Goal: Transaction & Acquisition: Book appointment/travel/reservation

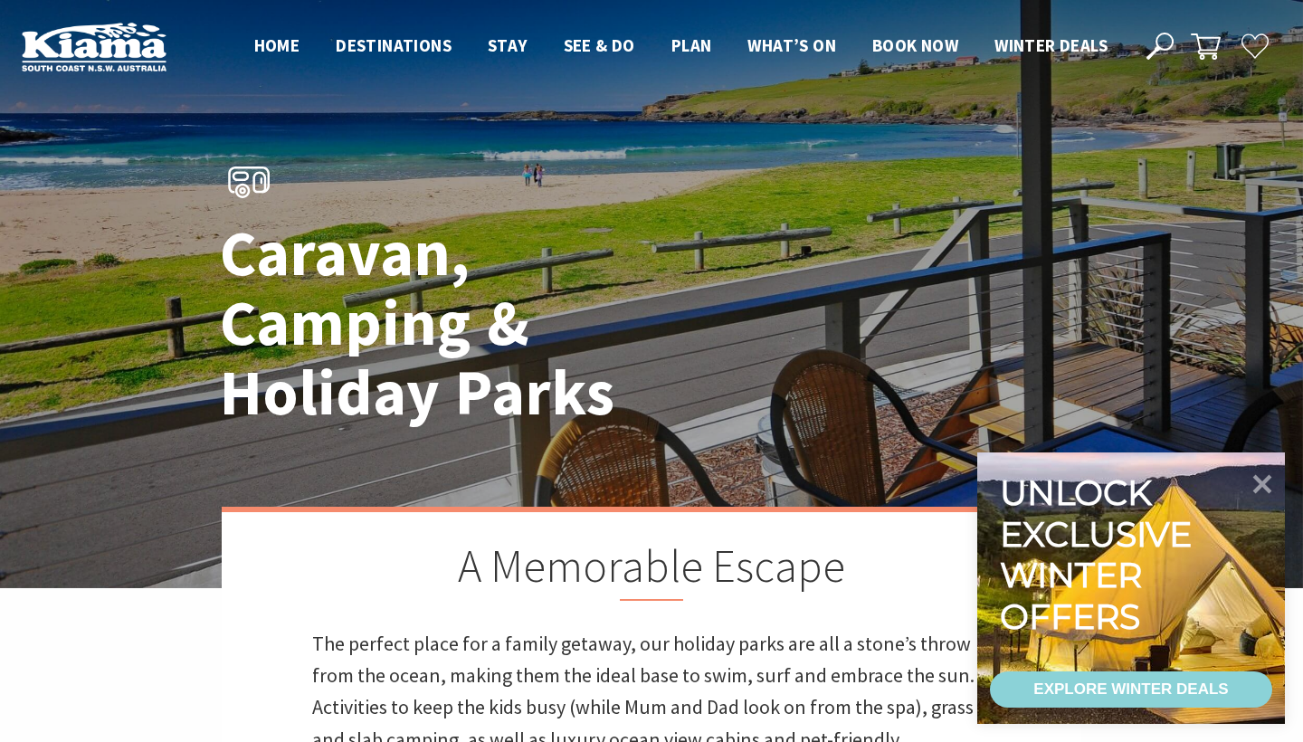
click at [911, 29] on header "Open Nav Close Nav Home Destinations Towns & Villages Kiama Gerringong Gerroa J…" at bounding box center [651, 46] width 1303 height 93
click at [889, 51] on span "Book now" at bounding box center [915, 45] width 86 height 22
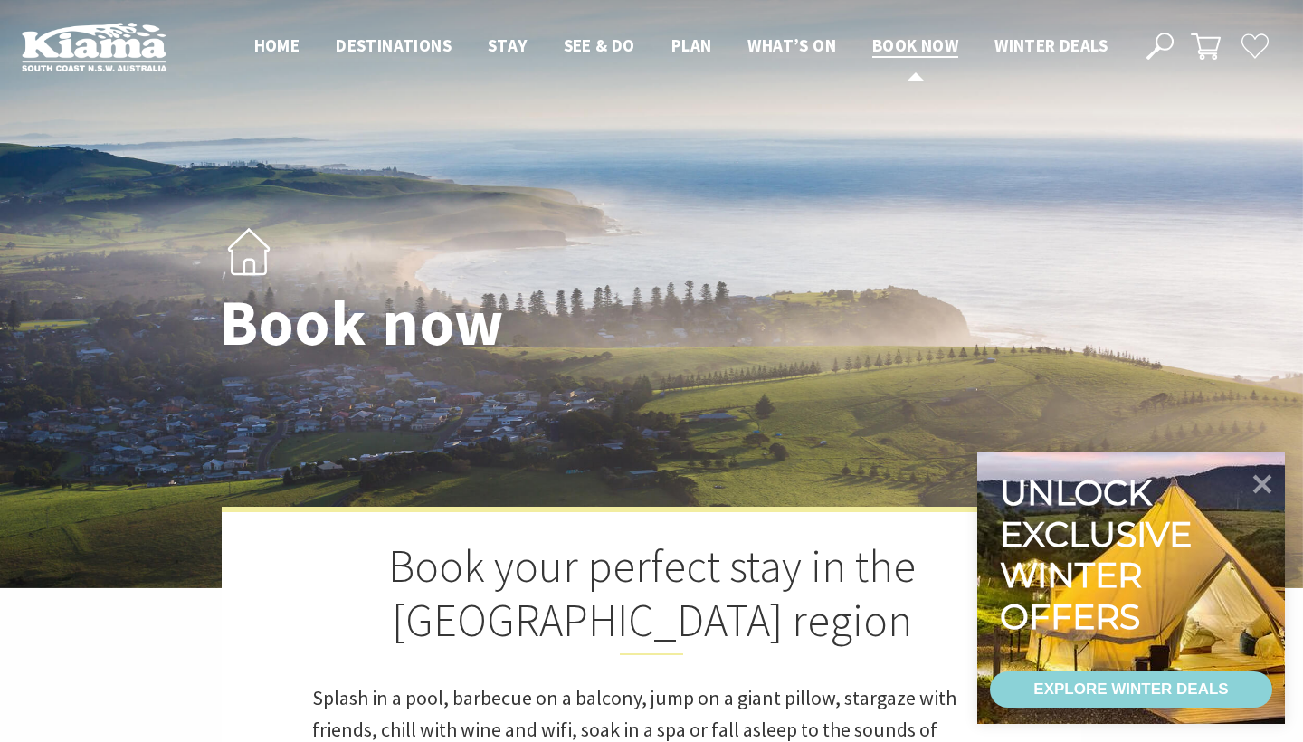
select select "3"
select select "2"
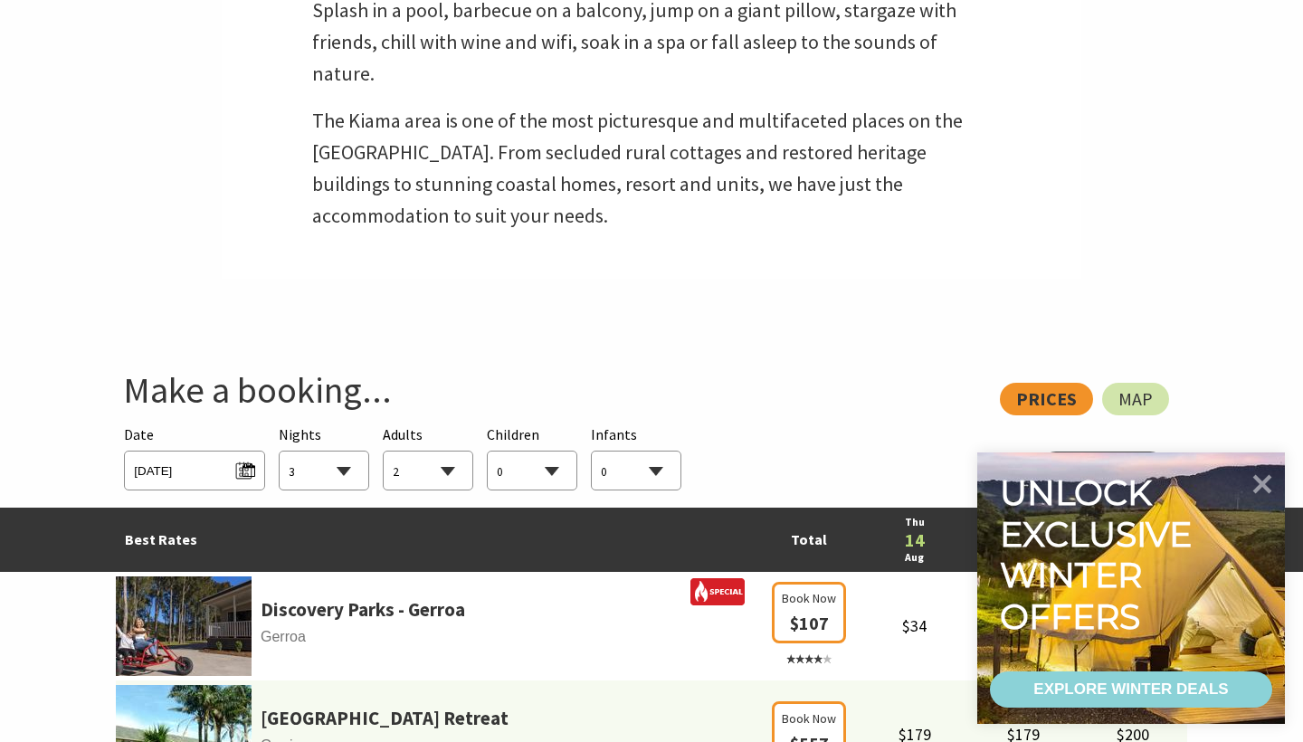
scroll to position [785, 0]
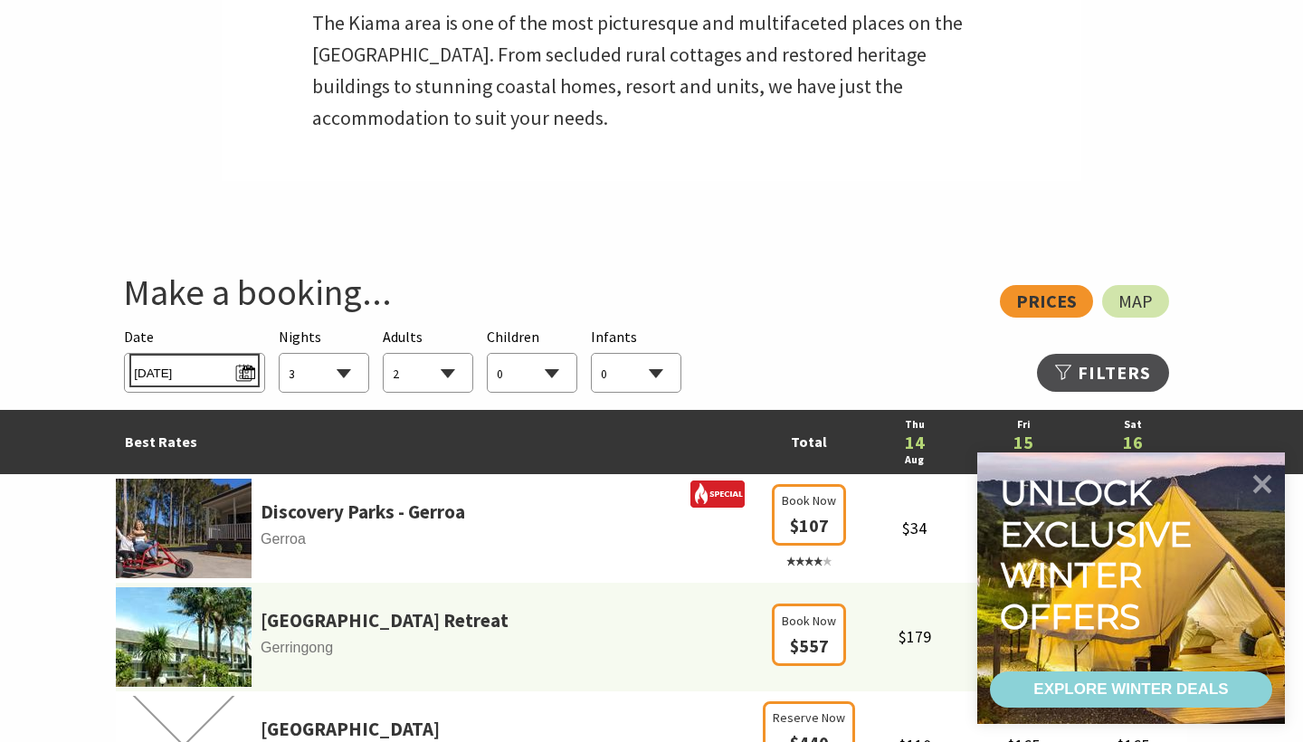
click at [236, 375] on span "[DATE]" at bounding box center [194, 370] width 120 height 24
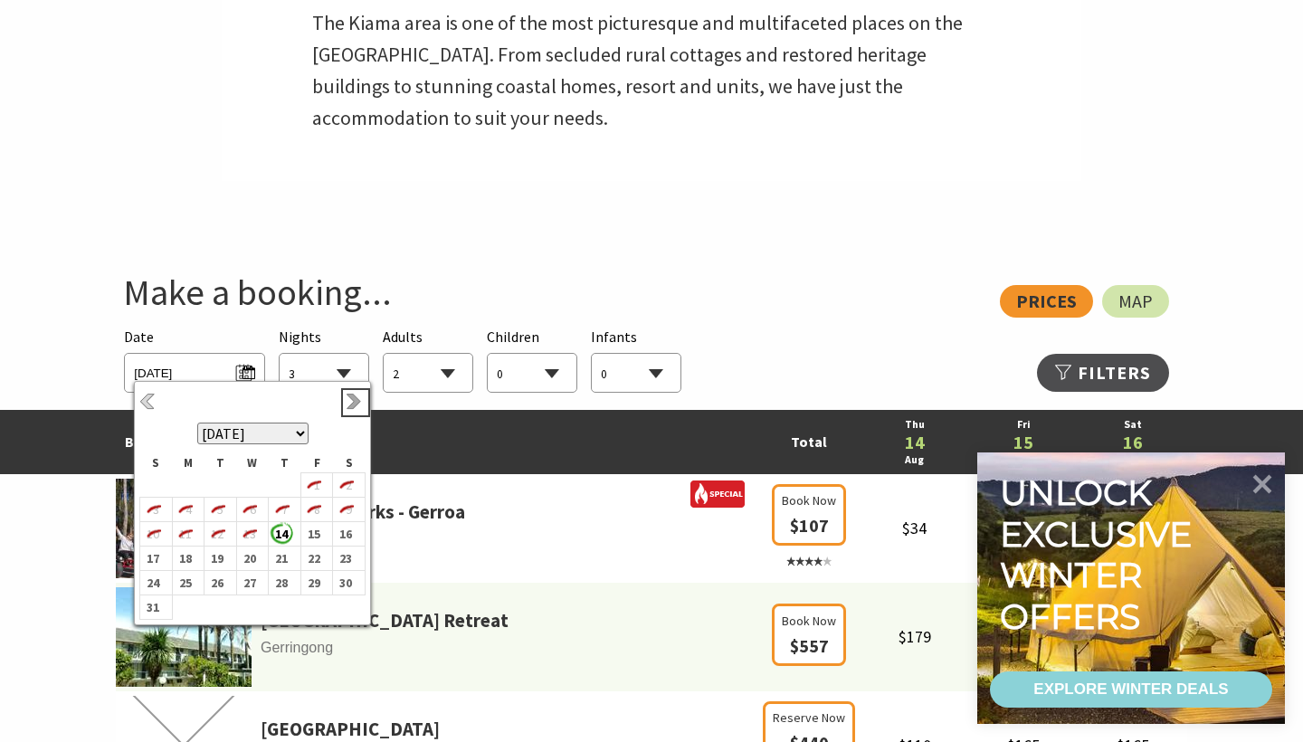
click at [354, 409] on link "Next" at bounding box center [356, 403] width 20 height 20
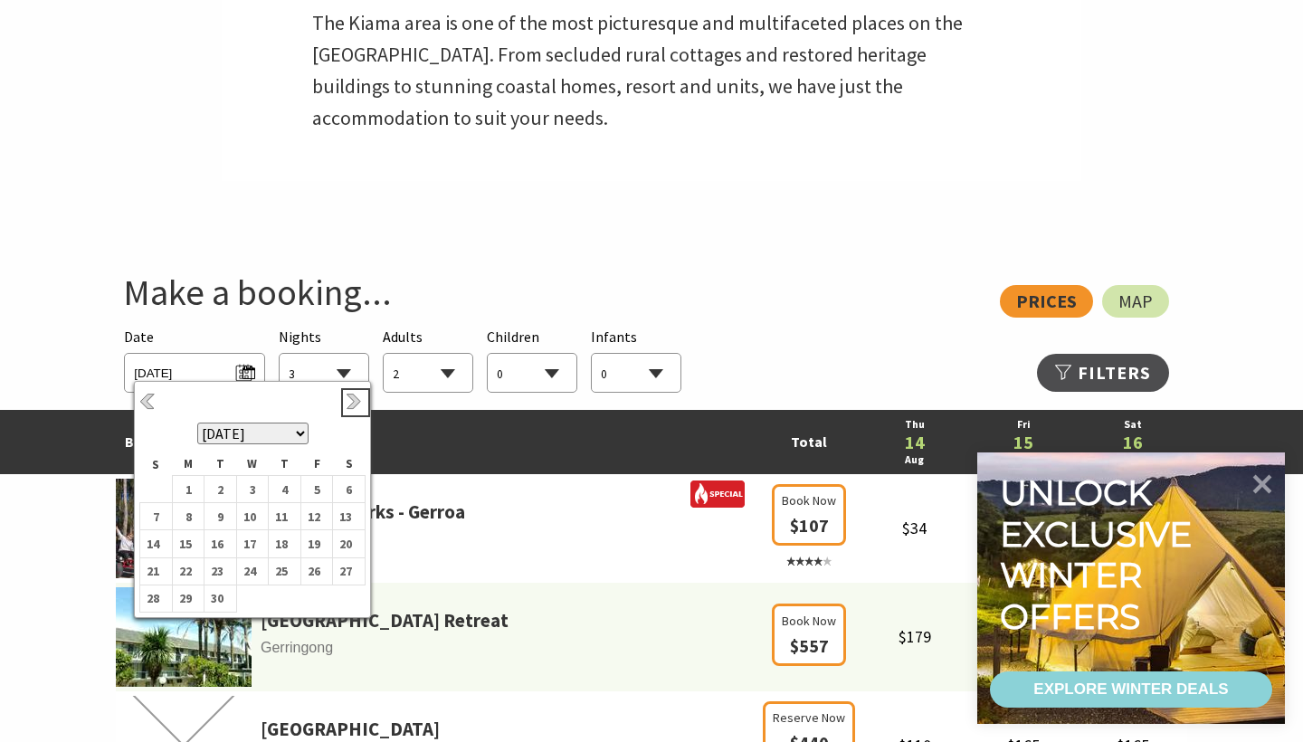
click at [354, 409] on link "Next" at bounding box center [356, 403] width 20 height 20
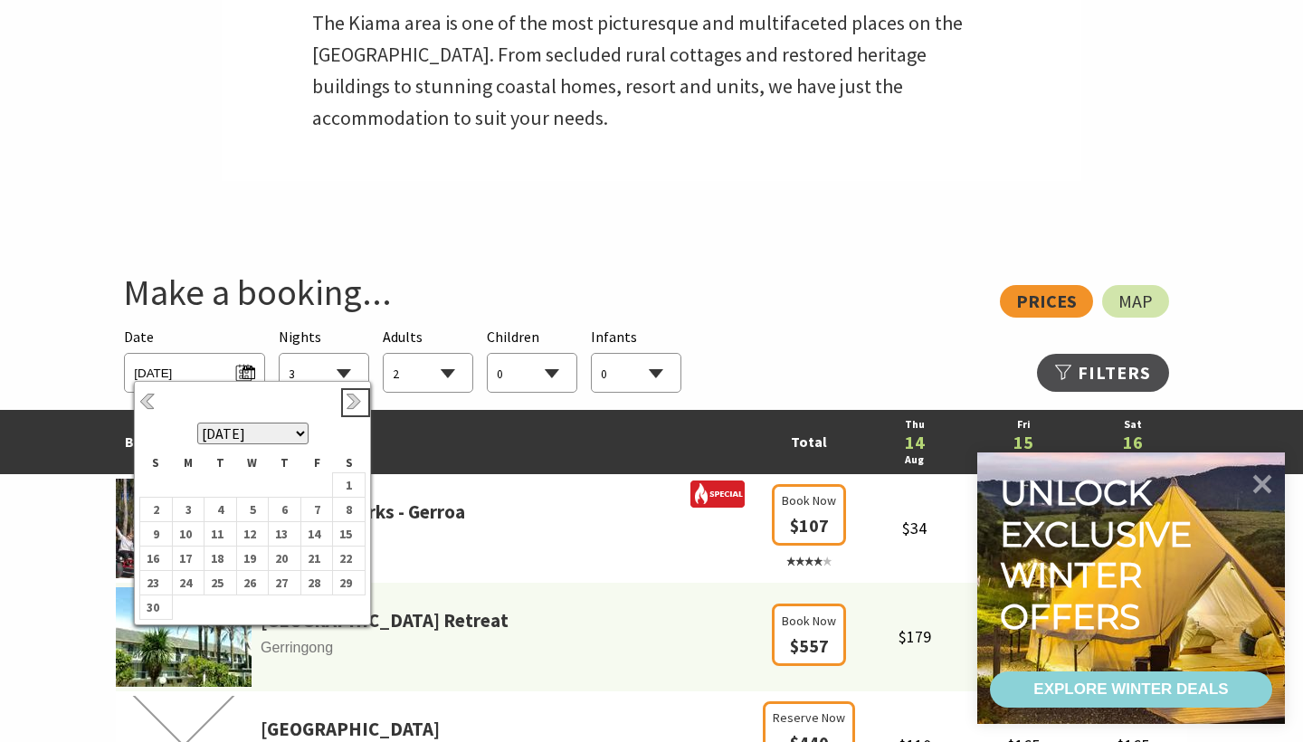
click at [354, 409] on link "Next" at bounding box center [356, 403] width 20 height 20
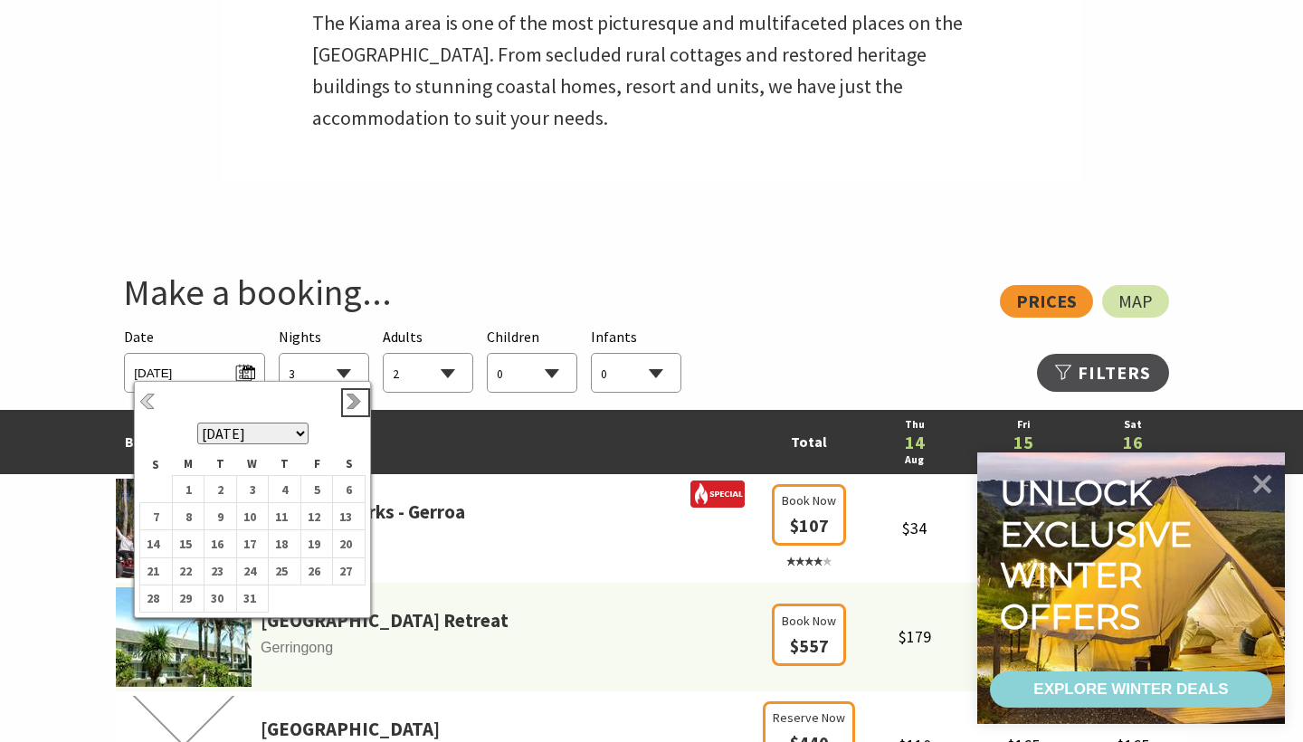
click at [358, 397] on link "Next" at bounding box center [356, 403] width 20 height 20
click at [347, 495] on b "3" at bounding box center [345, 490] width 24 height 24
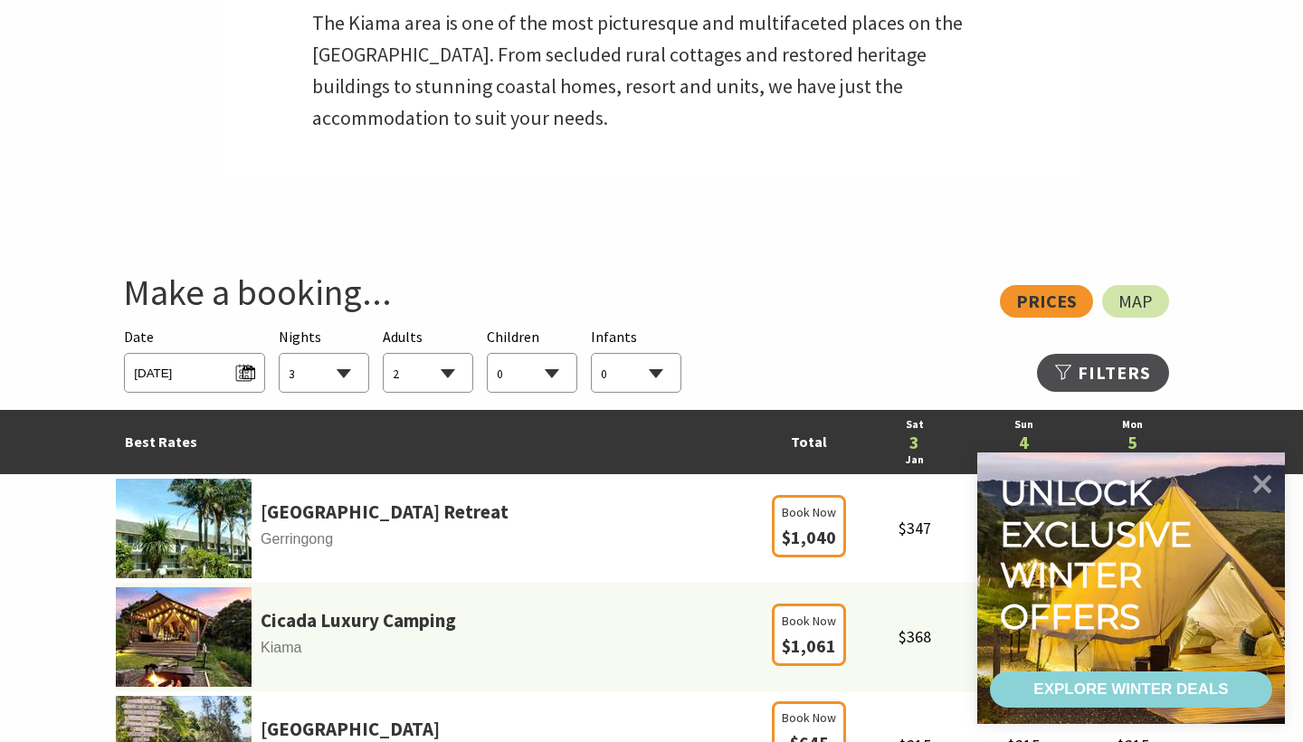
select select "1"
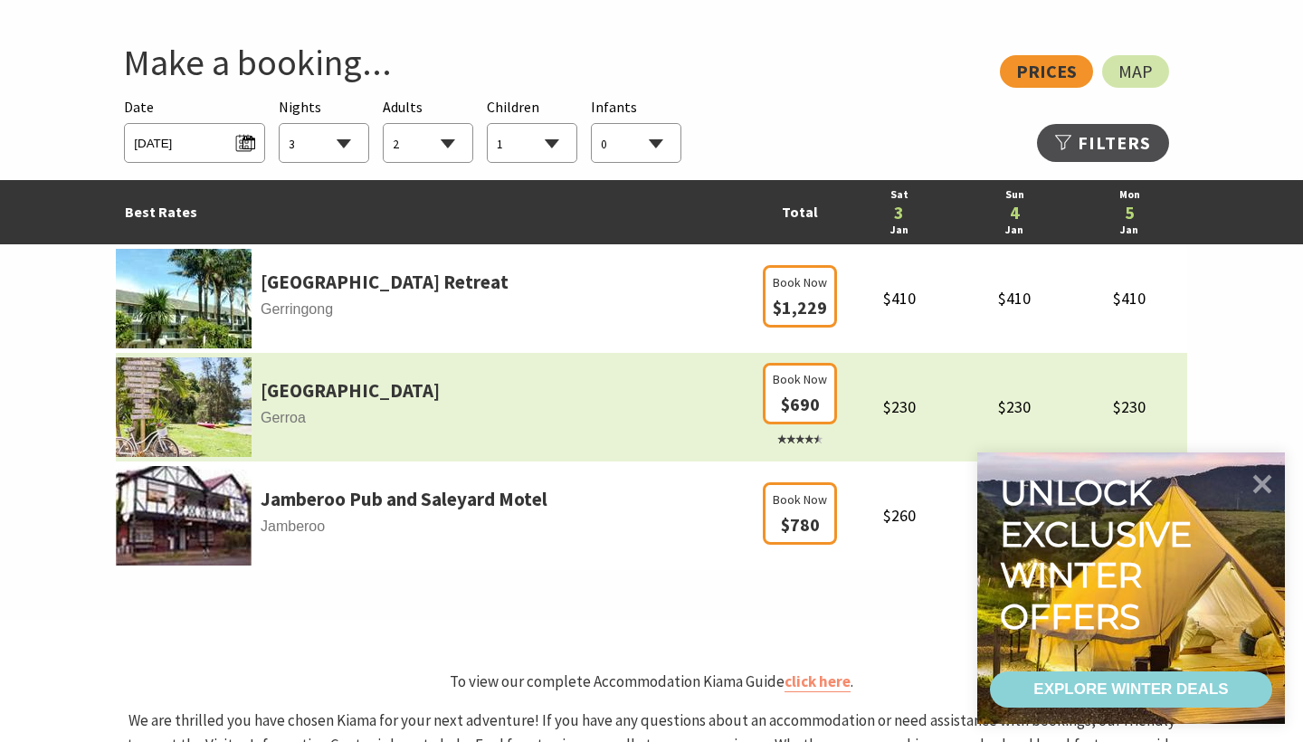
scroll to position [1017, 0]
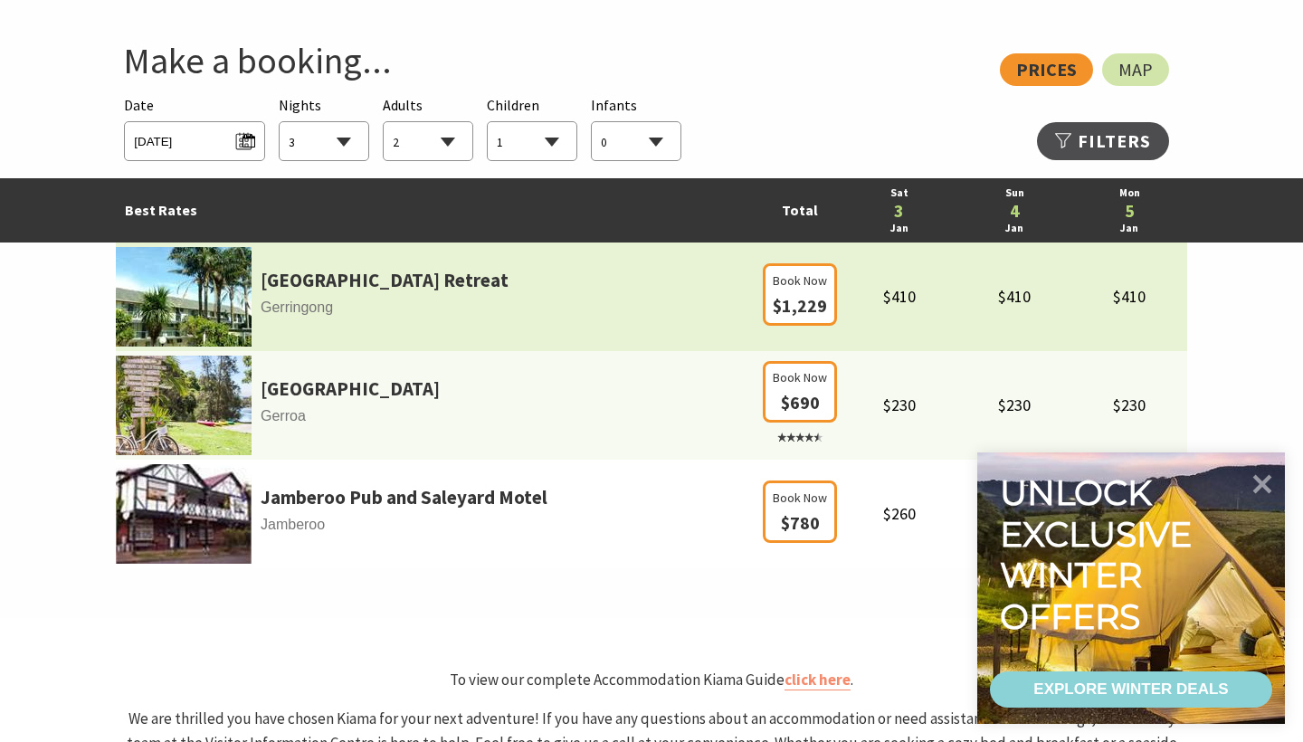
click at [194, 311] on img at bounding box center [184, 297] width 136 height 100
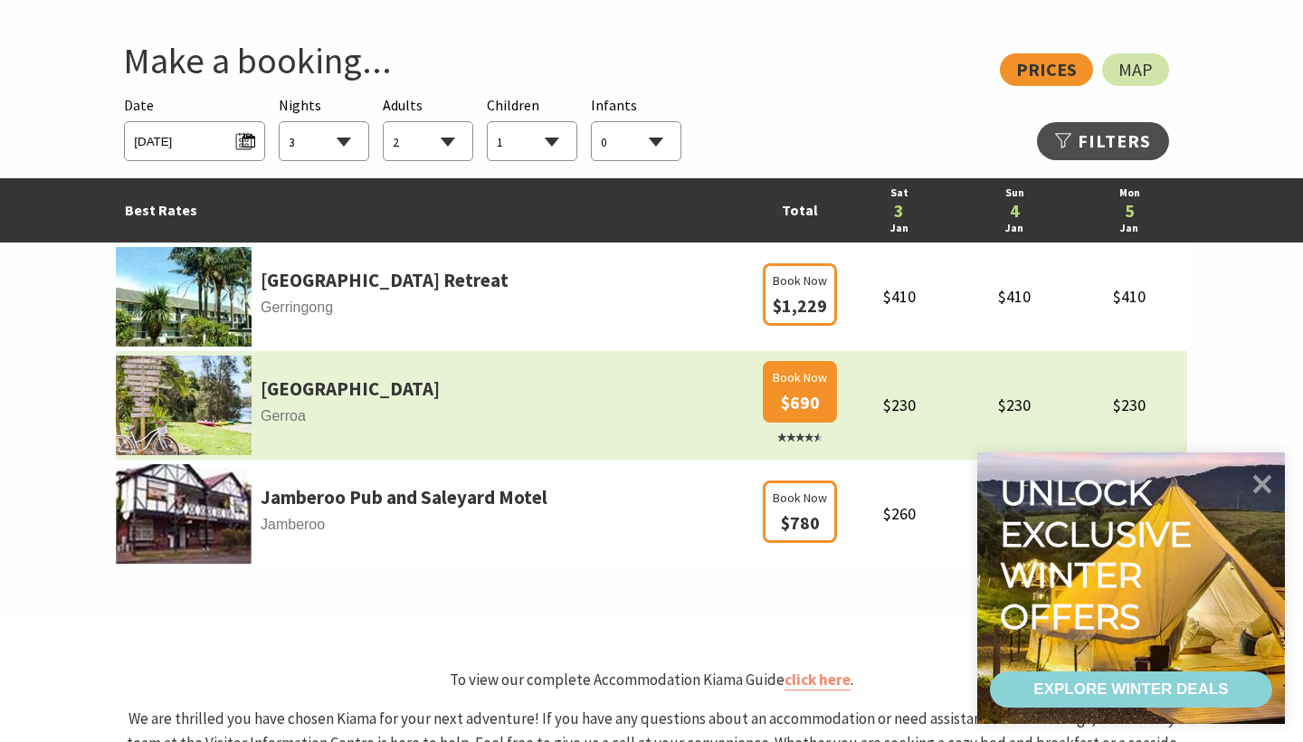
click at [809, 400] on span "$690" at bounding box center [800, 402] width 39 height 23
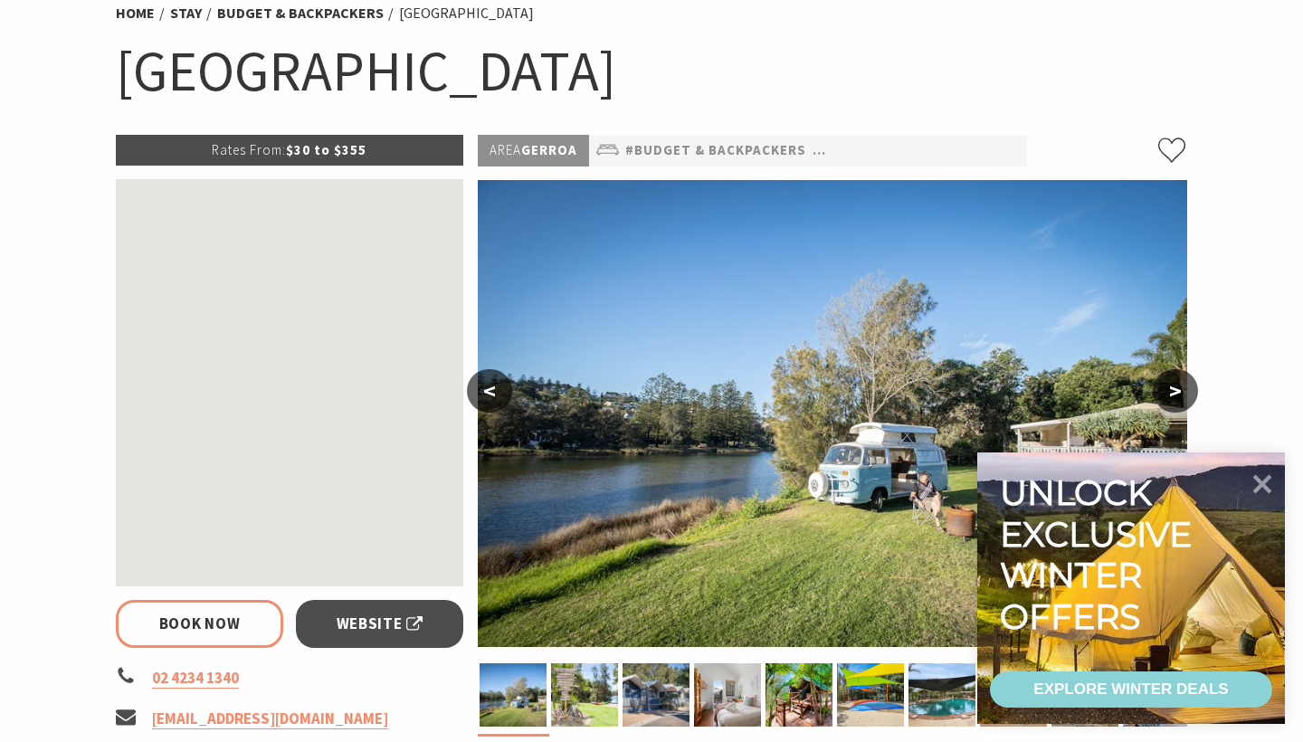
select select "3"
select select "2"
select select "1"
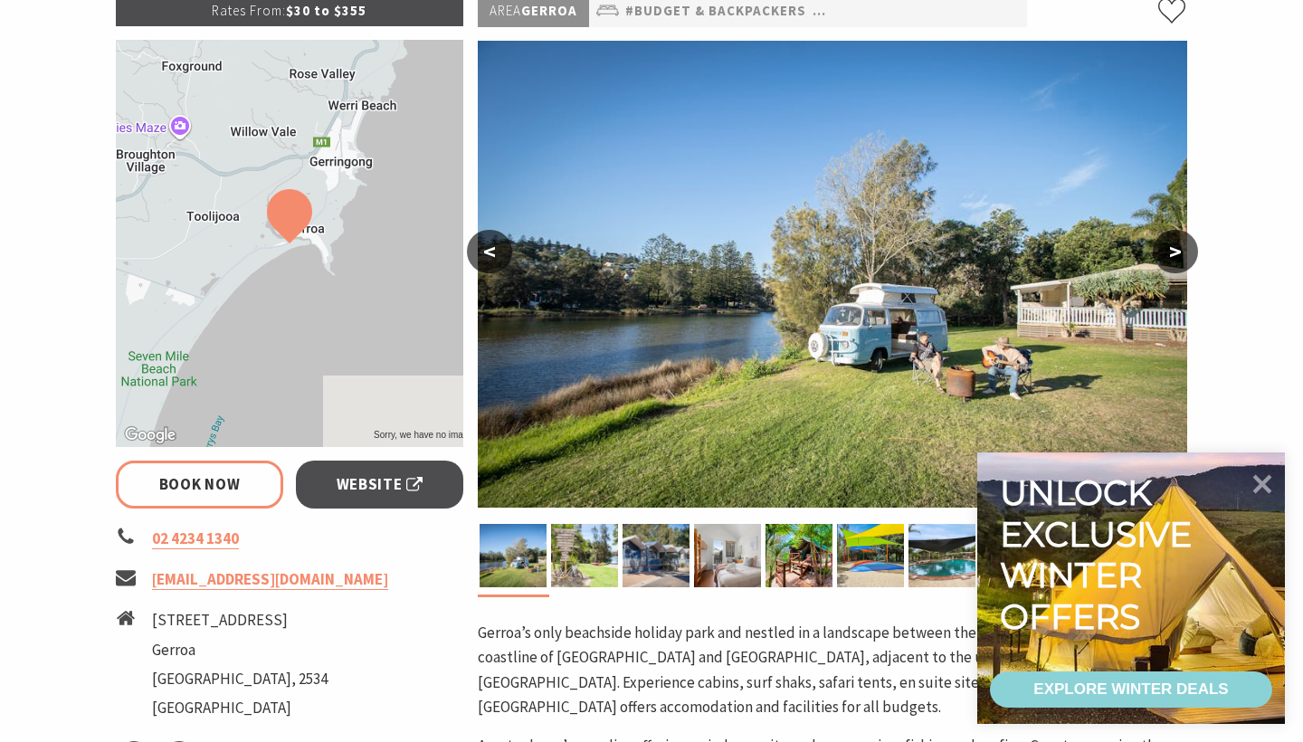
scroll to position [296, 0]
click at [1175, 251] on button ">" at bounding box center [1174, 250] width 45 height 43
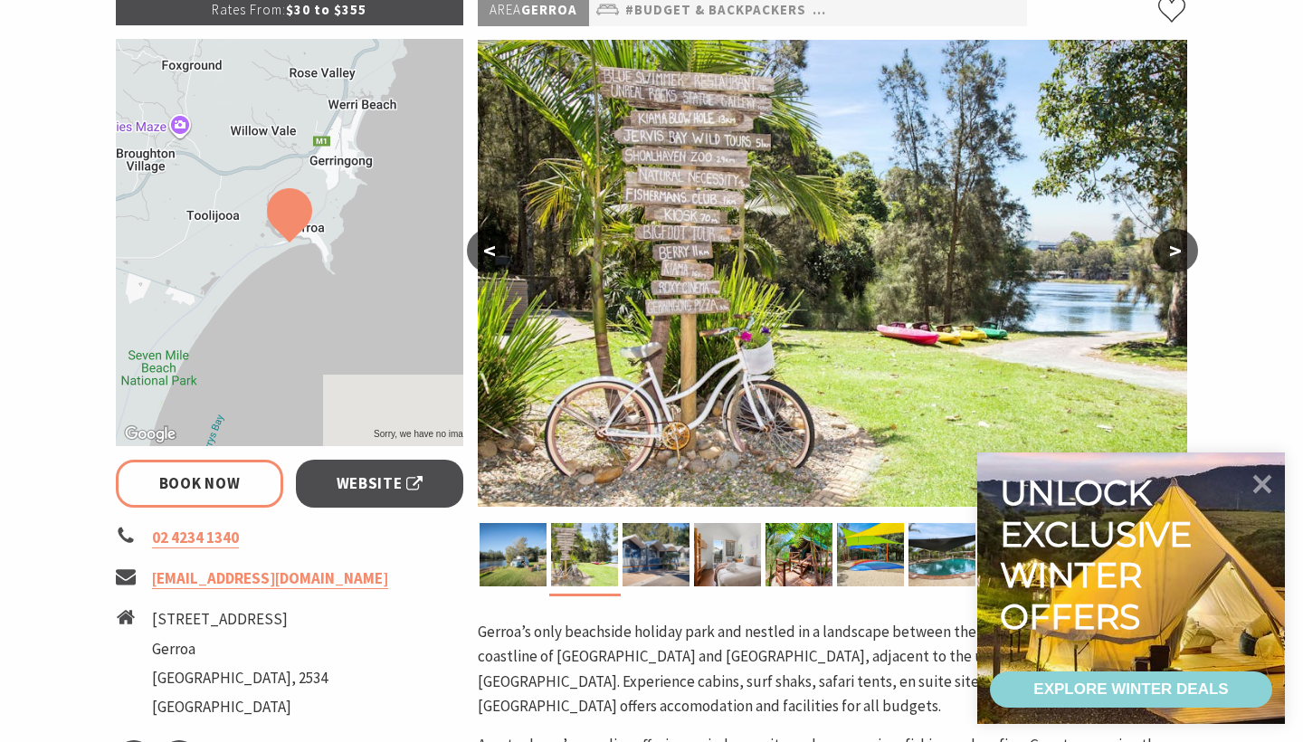
click at [1175, 251] on button ">" at bounding box center [1174, 250] width 45 height 43
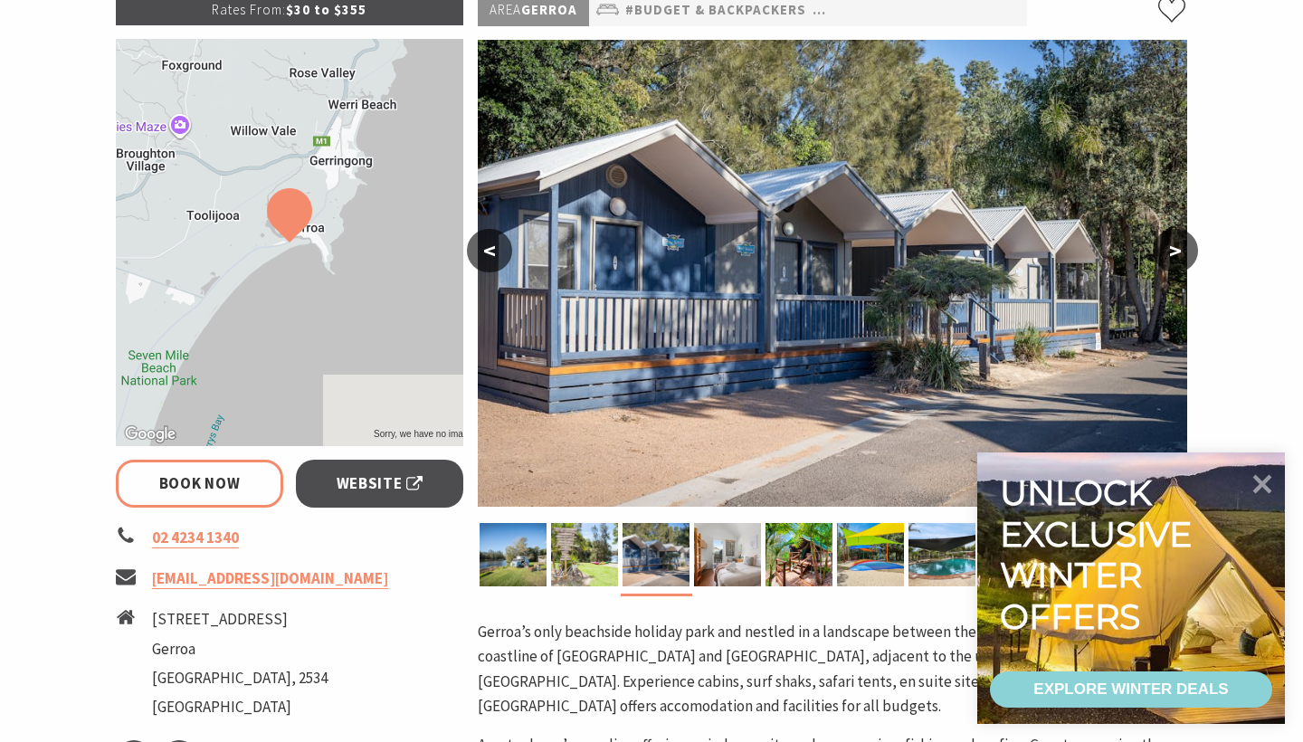
click at [1175, 251] on button ">" at bounding box center [1174, 250] width 45 height 43
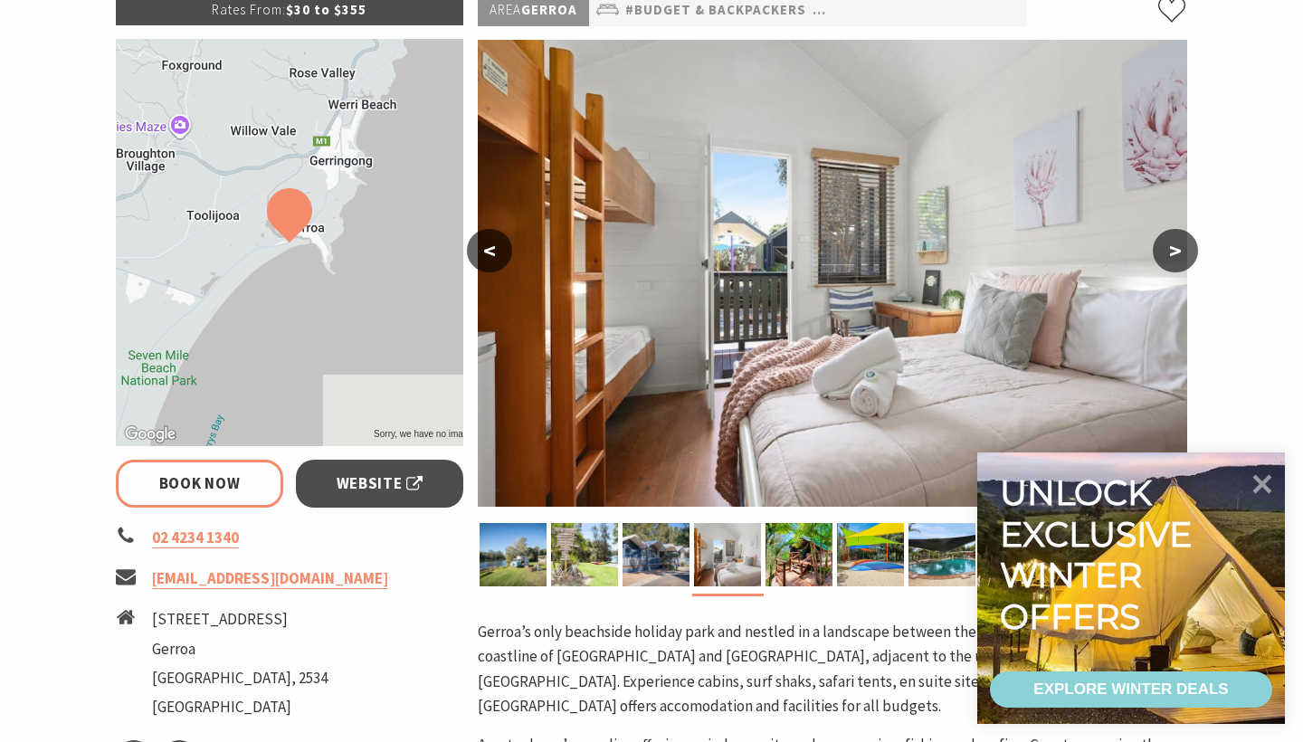
click at [1175, 251] on button ">" at bounding box center [1174, 250] width 45 height 43
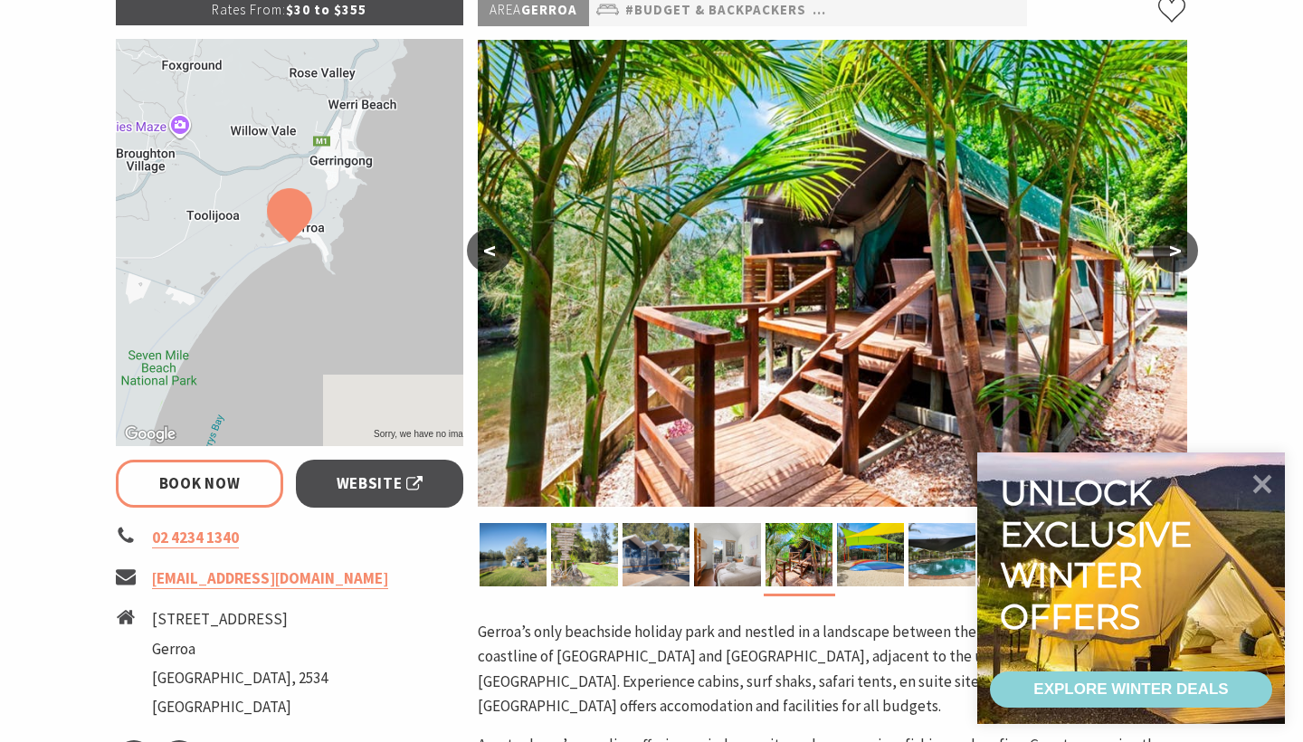
click at [1175, 251] on button ">" at bounding box center [1174, 250] width 45 height 43
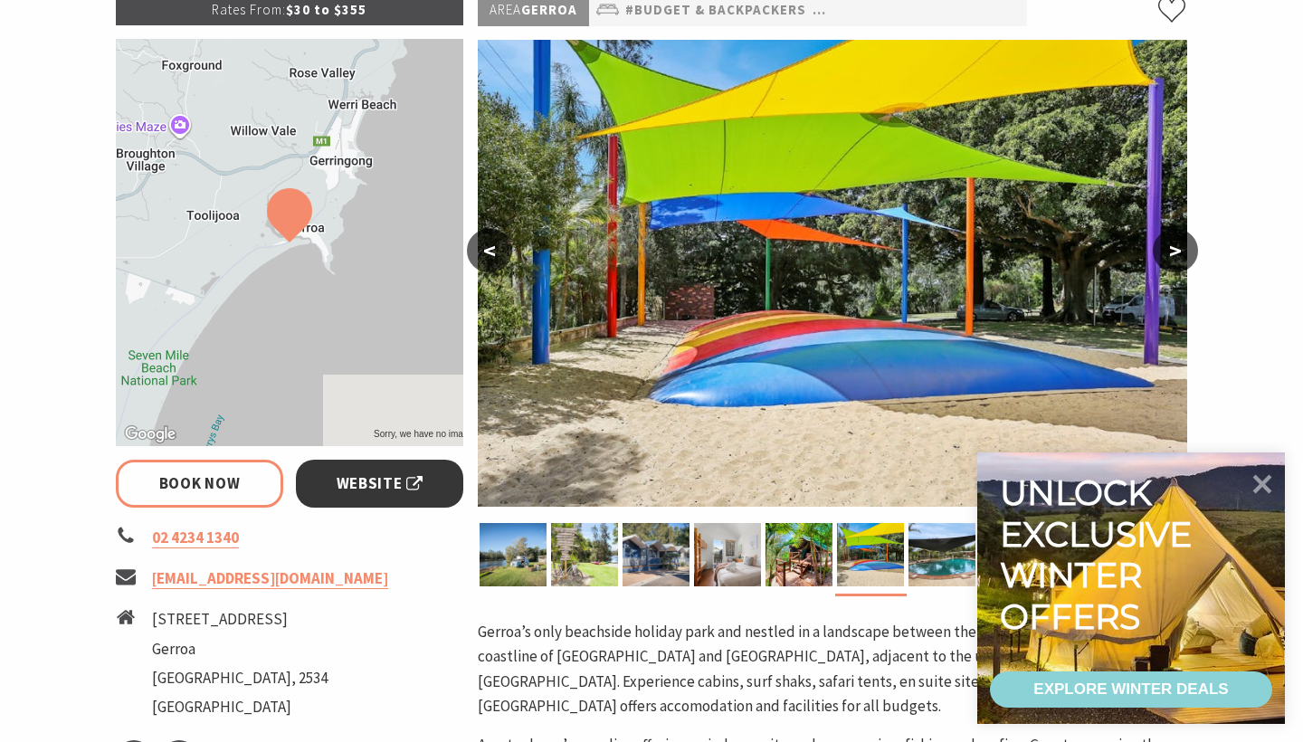
click at [336, 480] on link "Website" at bounding box center [379, 484] width 167 height 48
select select "3"
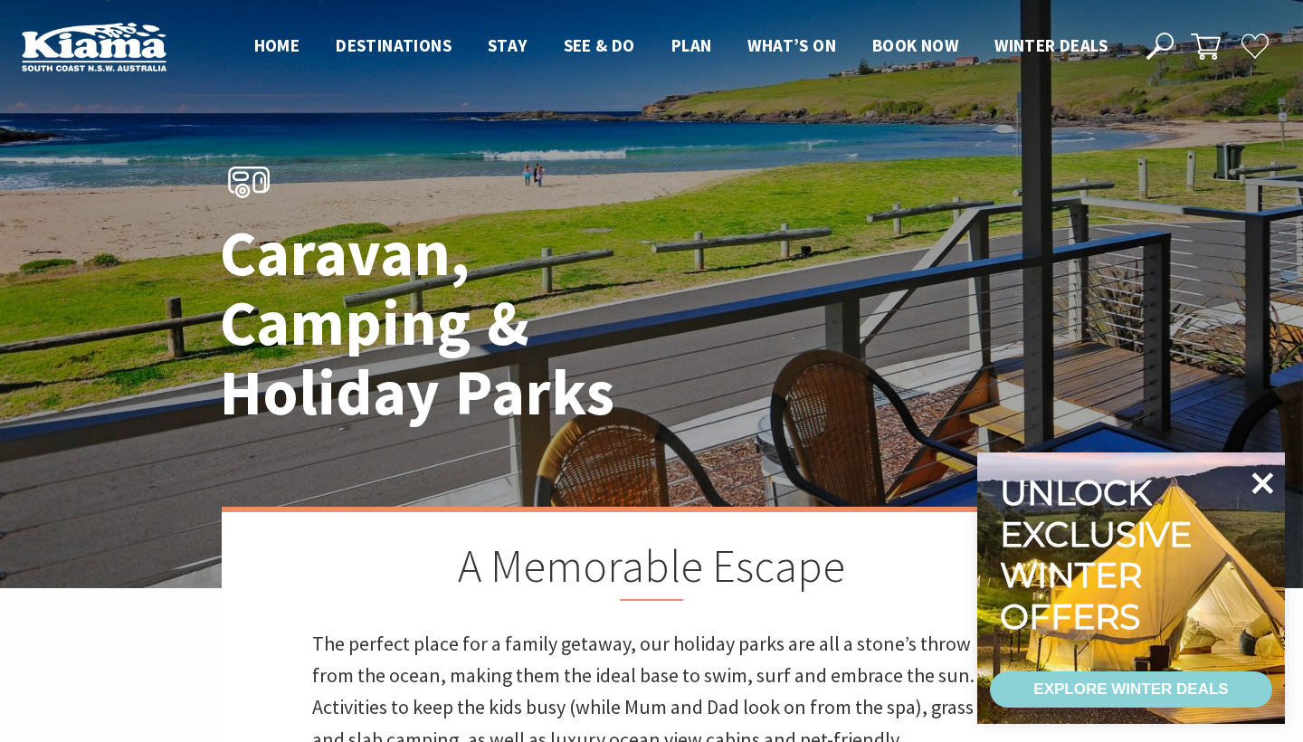
click at [1257, 496] on icon at bounding box center [1261, 482] width 43 height 43
